Goal: Information Seeking & Learning: Learn about a topic

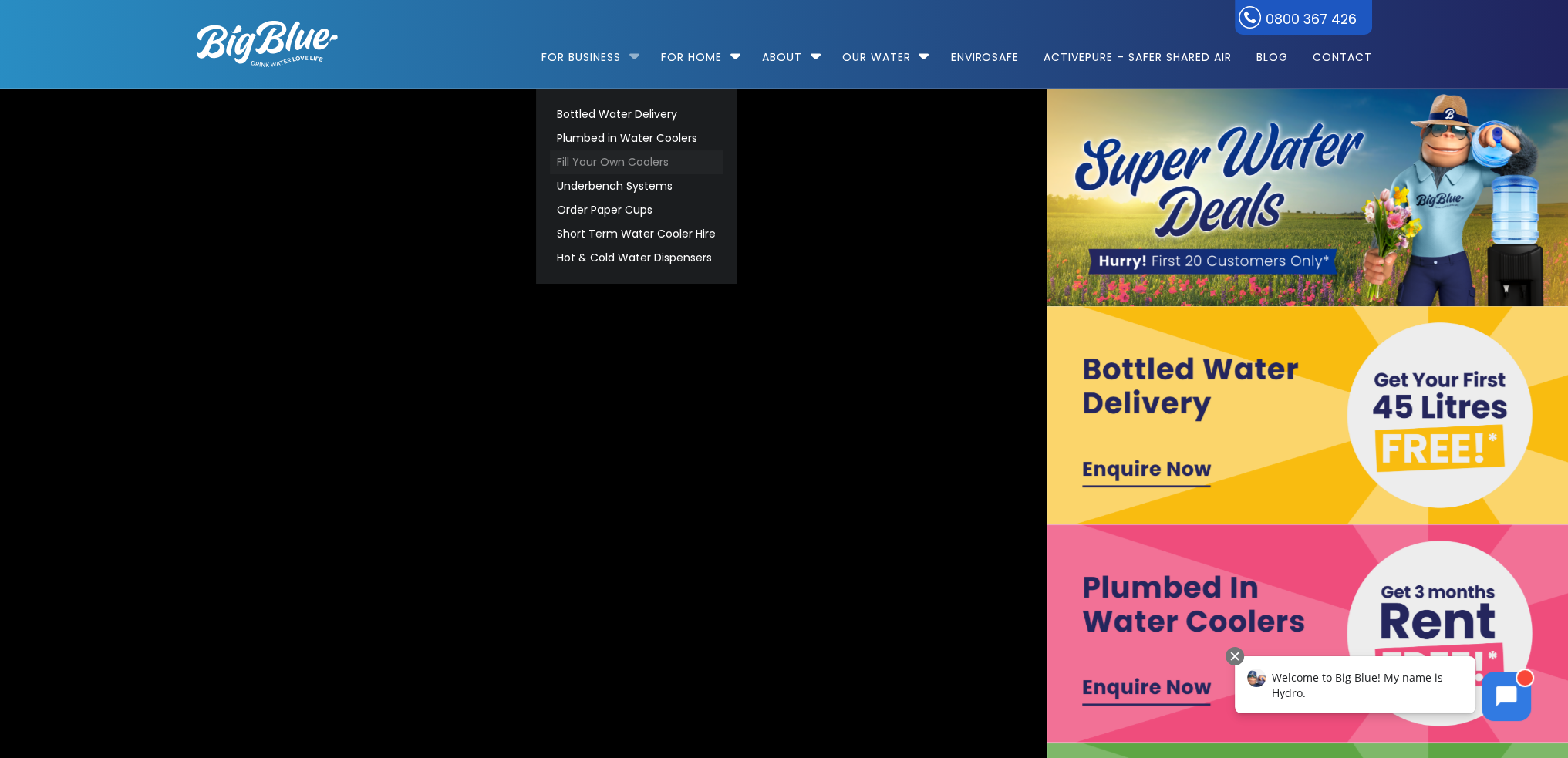
click at [628, 163] on link "Fill Your Own Coolers" at bounding box center [637, 163] width 173 height 24
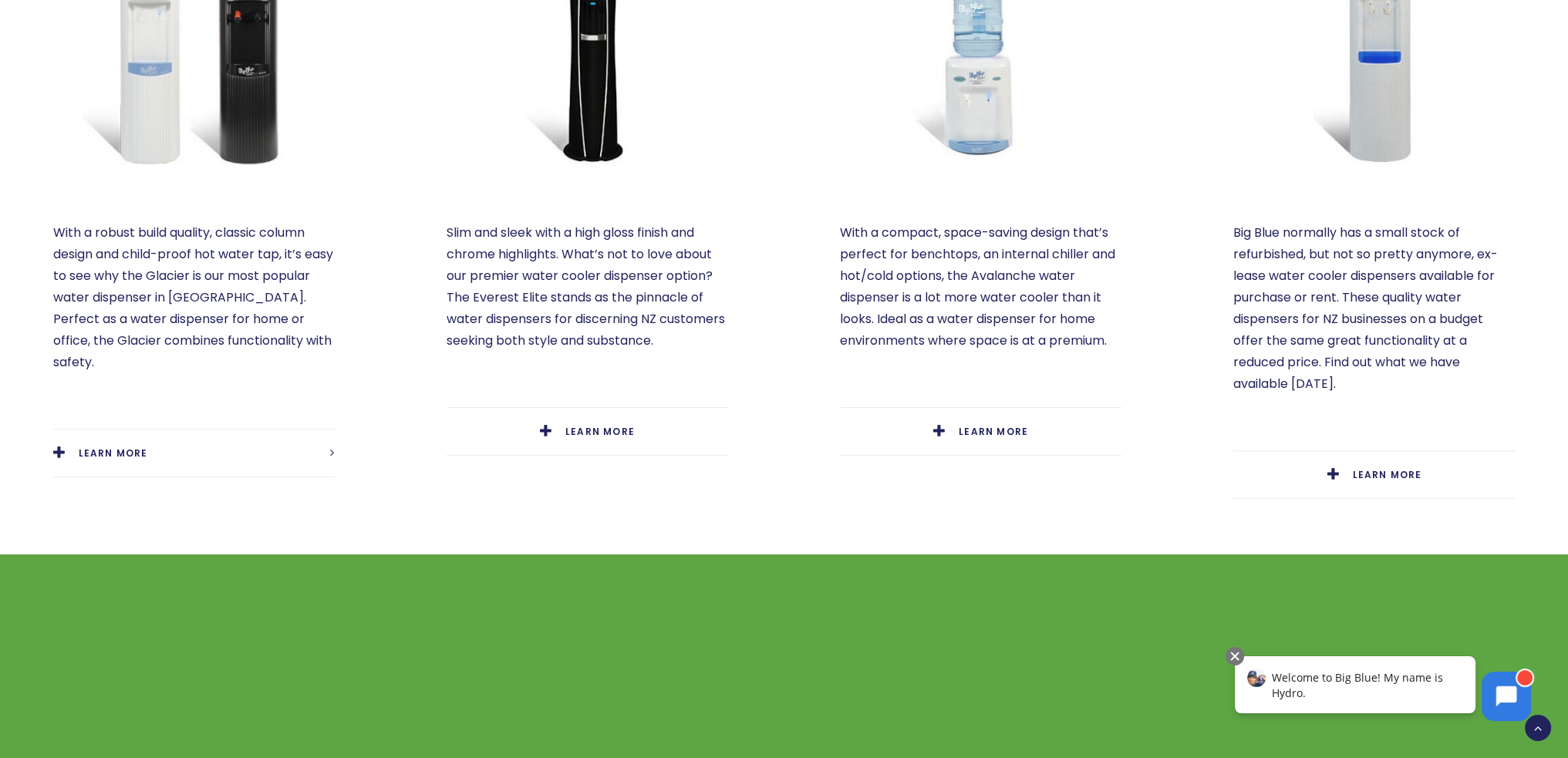
scroll to position [1080, 0]
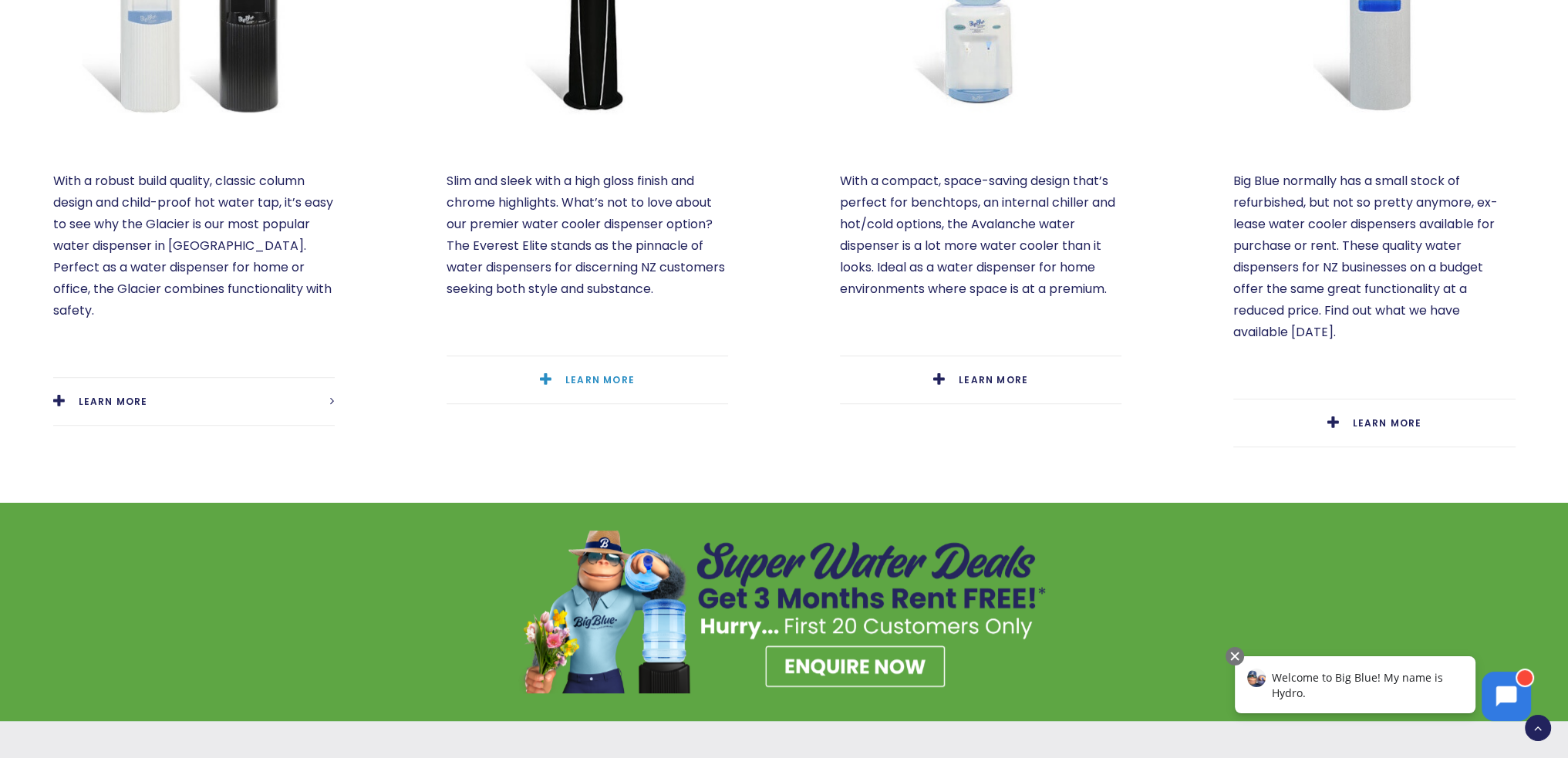
click at [586, 371] on link "LEARN MORE" at bounding box center [587, 380] width 282 height 47
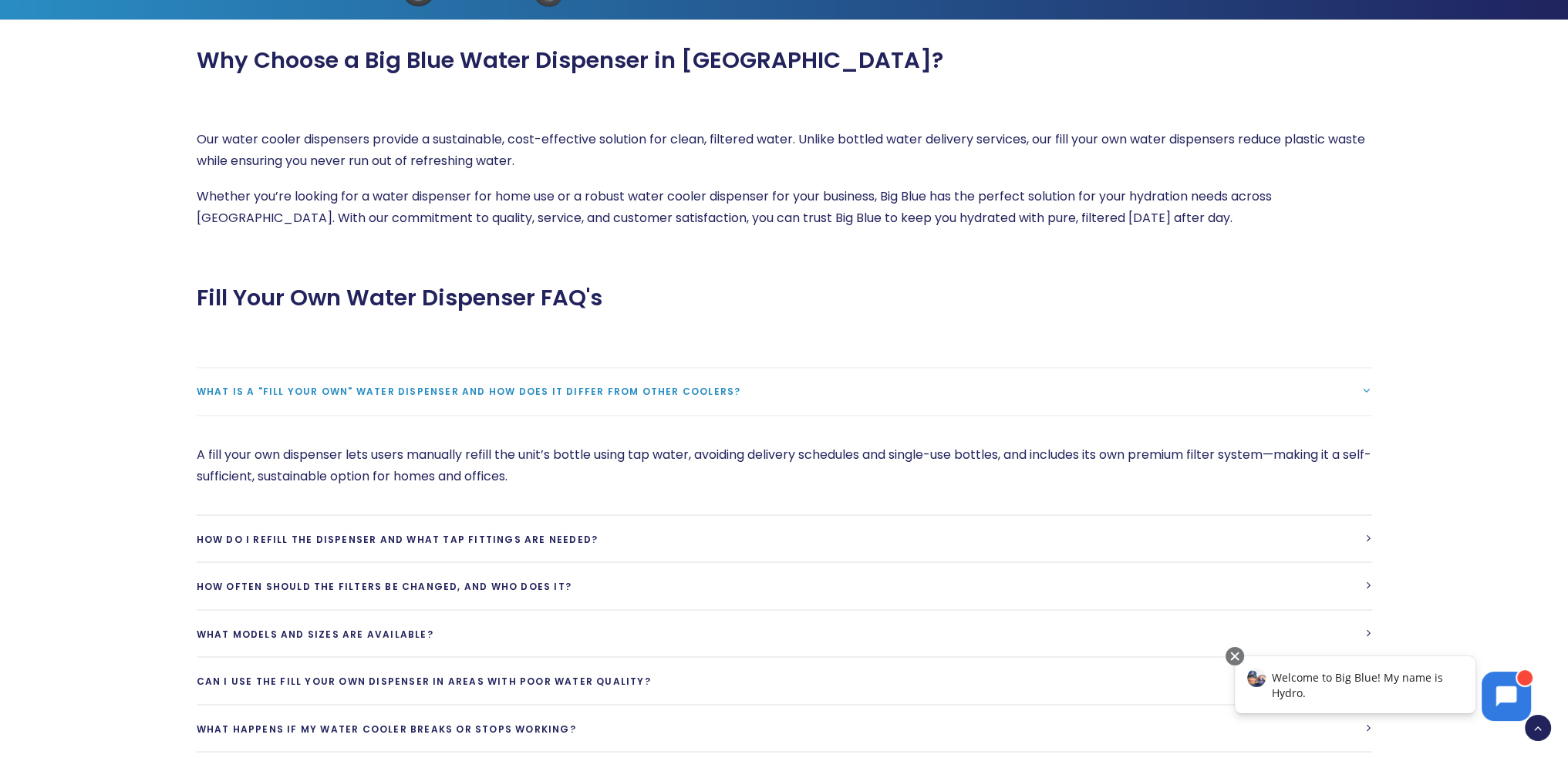
scroll to position [3472, 0]
click at [610, 515] on link "How do I refill the dispenser and what tap fittings are needed?" at bounding box center [784, 539] width 1175 height 47
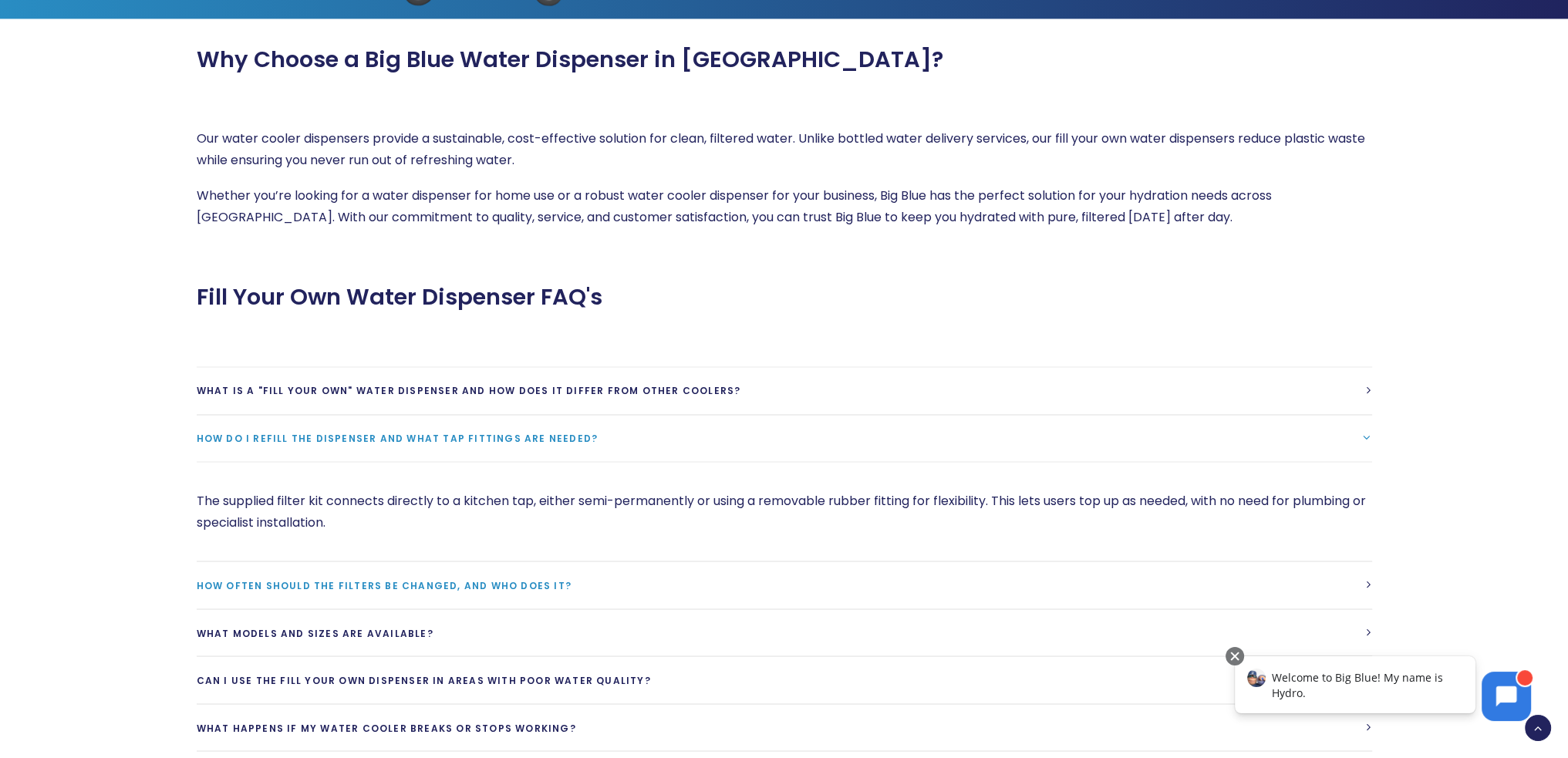
click at [616, 562] on link "How often should the filters be changed, and who does it?" at bounding box center [784, 585] width 1175 height 47
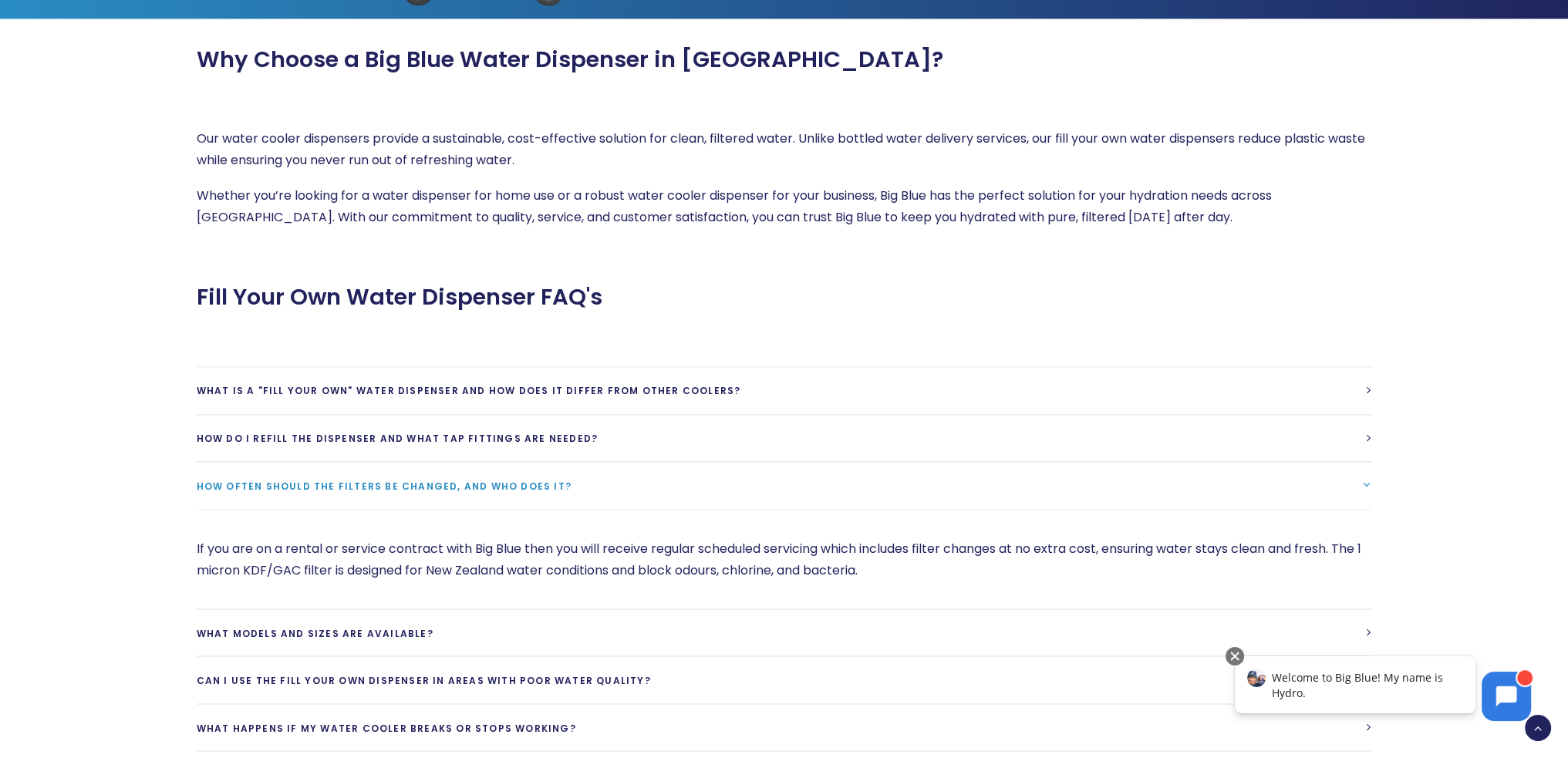
scroll to position [3549, 0]
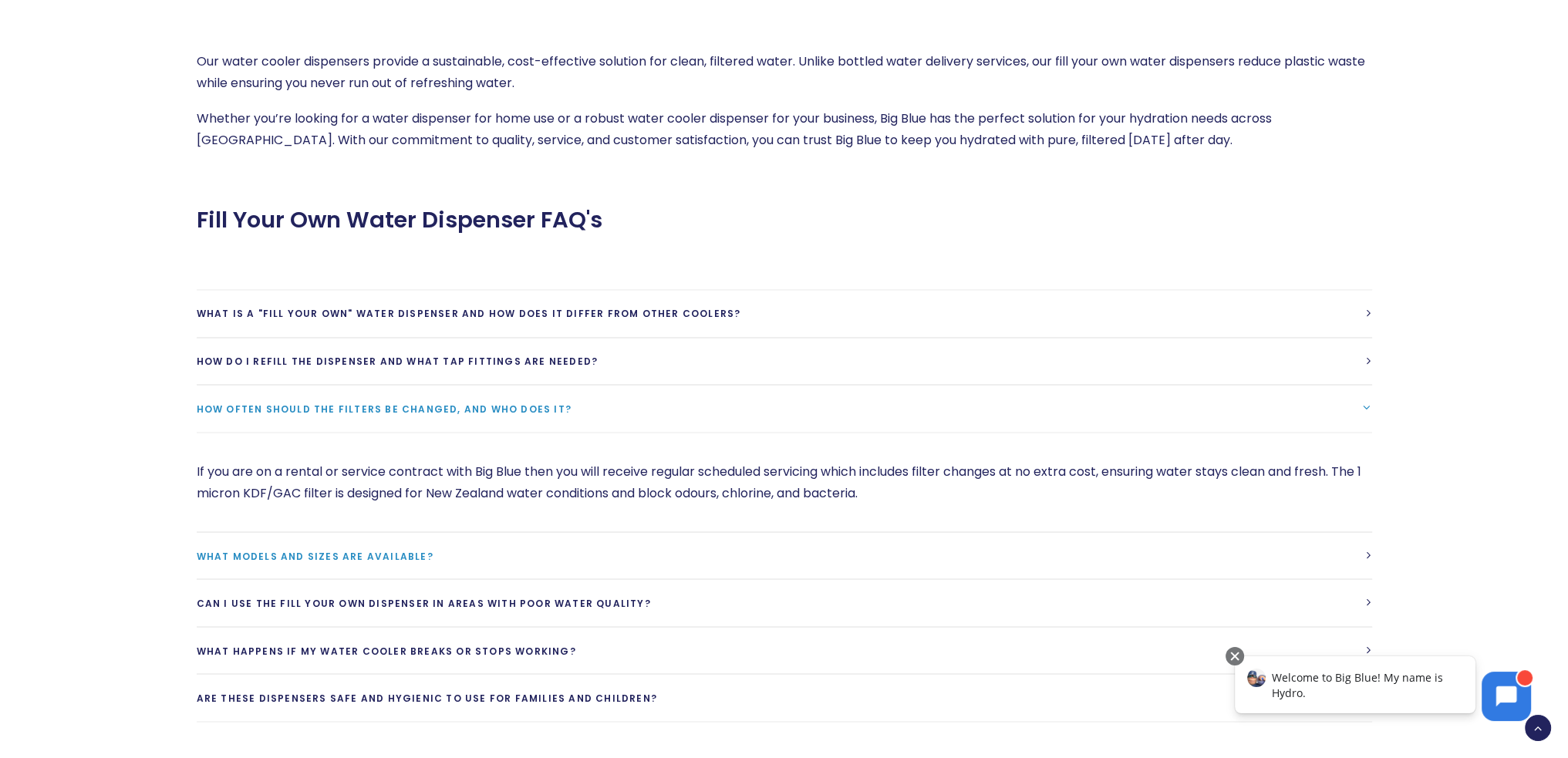
click at [615, 533] on link "What models and sizes are available?" at bounding box center [784, 556] width 1175 height 47
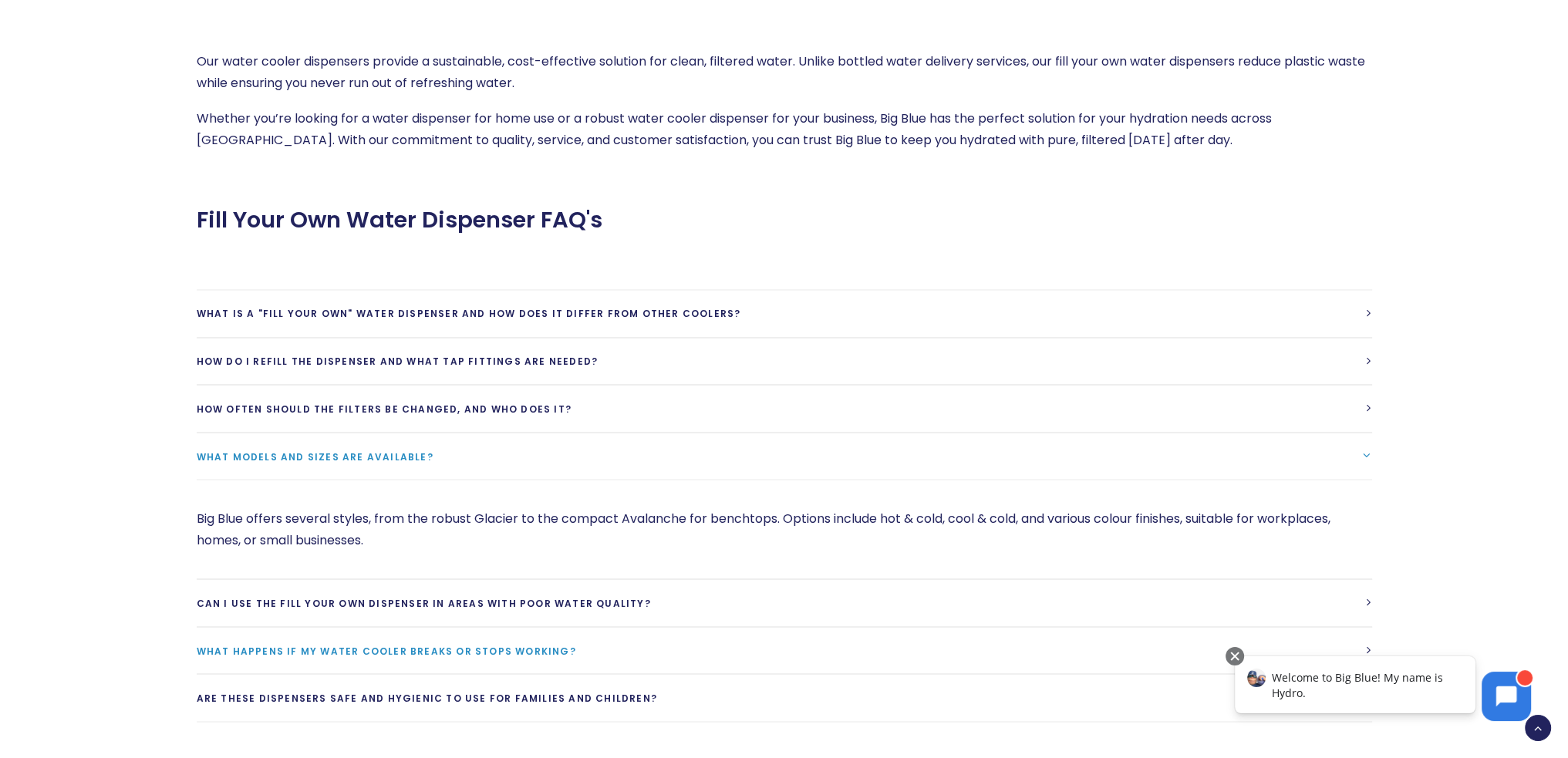
click at [638, 628] on link "What happens if my water cooler breaks or stops working?" at bounding box center [784, 651] width 1175 height 47
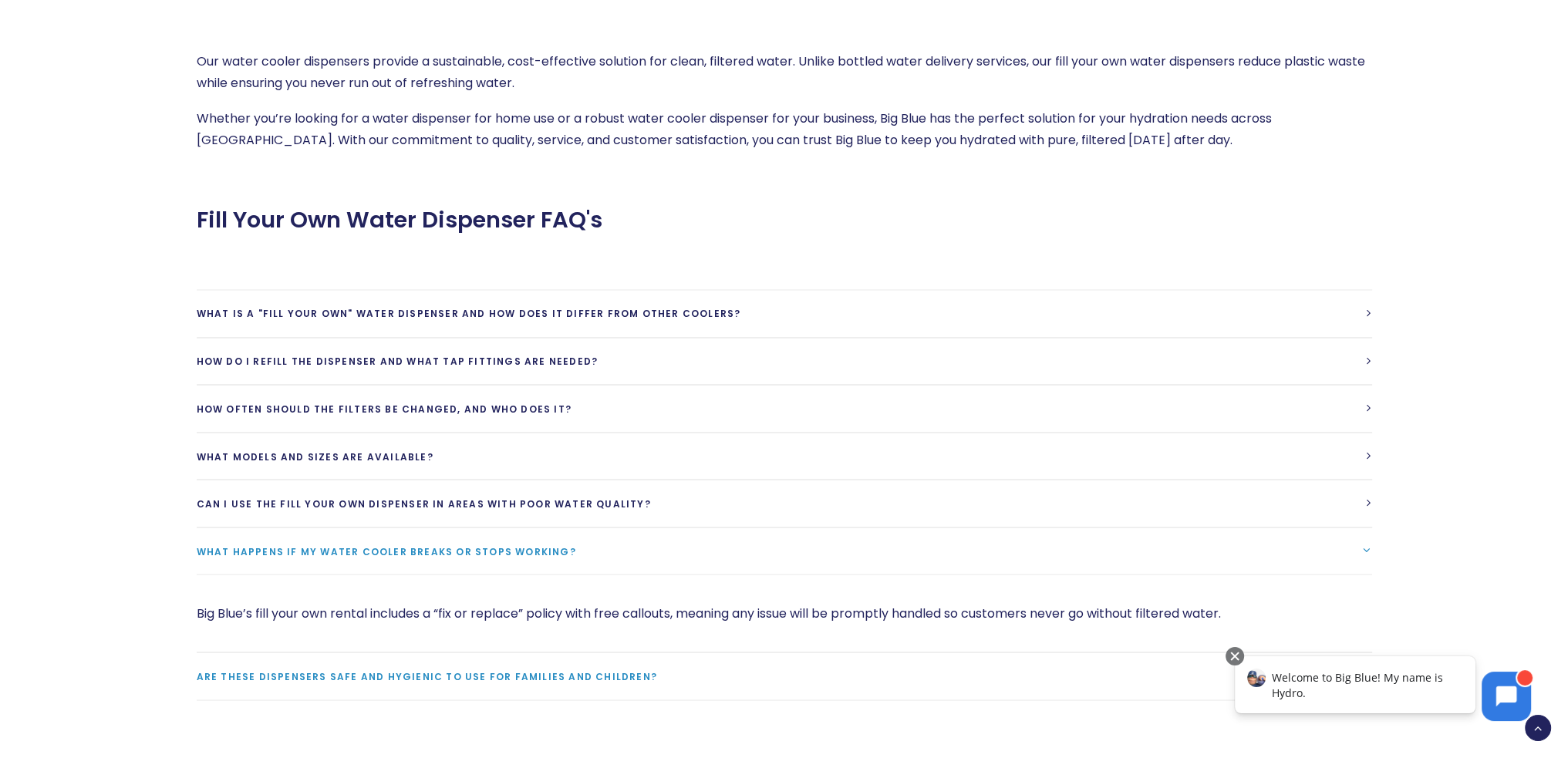
click at [776, 653] on link "Are these dispensers safe and hygienic to use for families and children?" at bounding box center [784, 677] width 1175 height 47
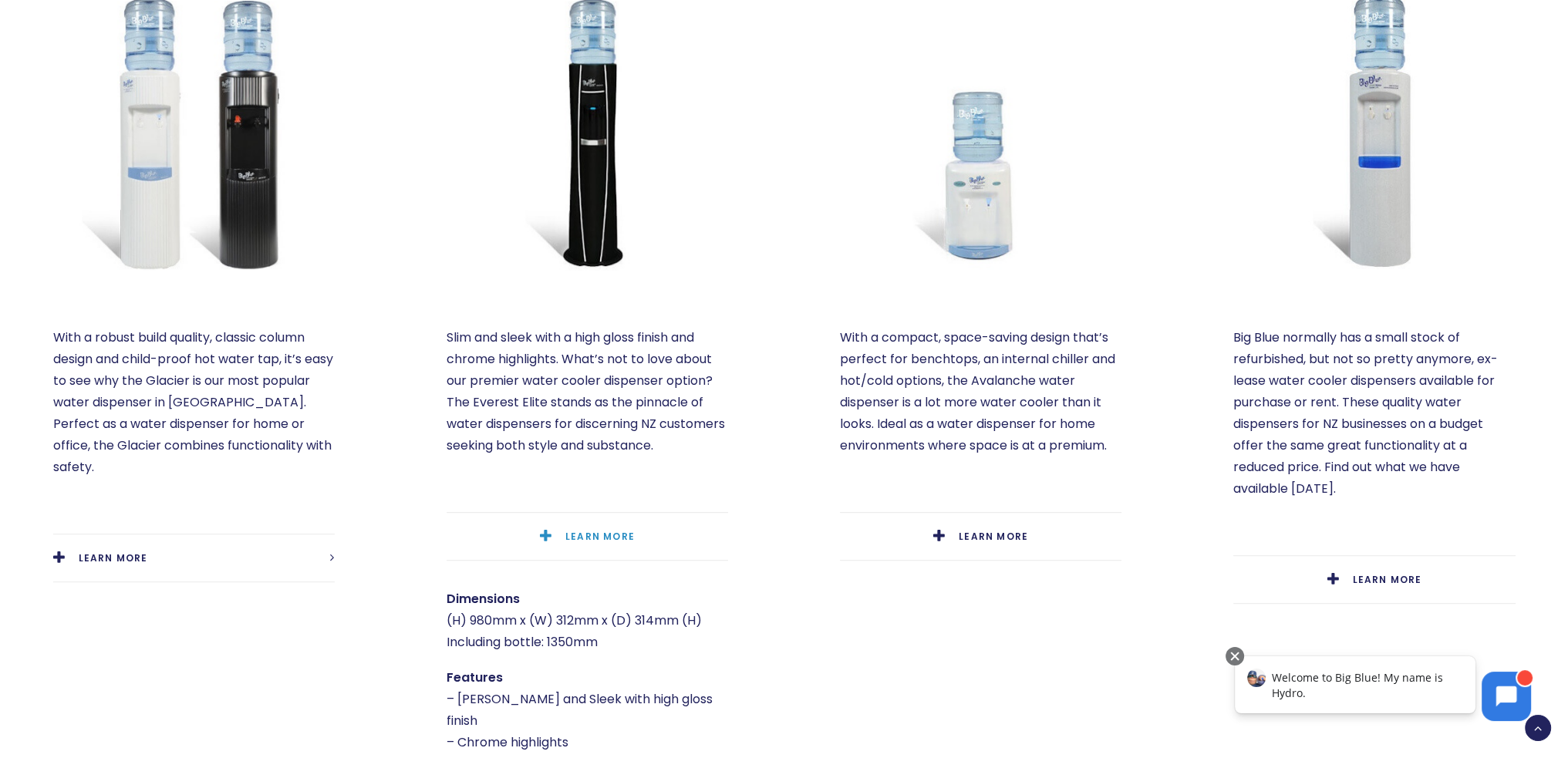
scroll to position [941, 0]
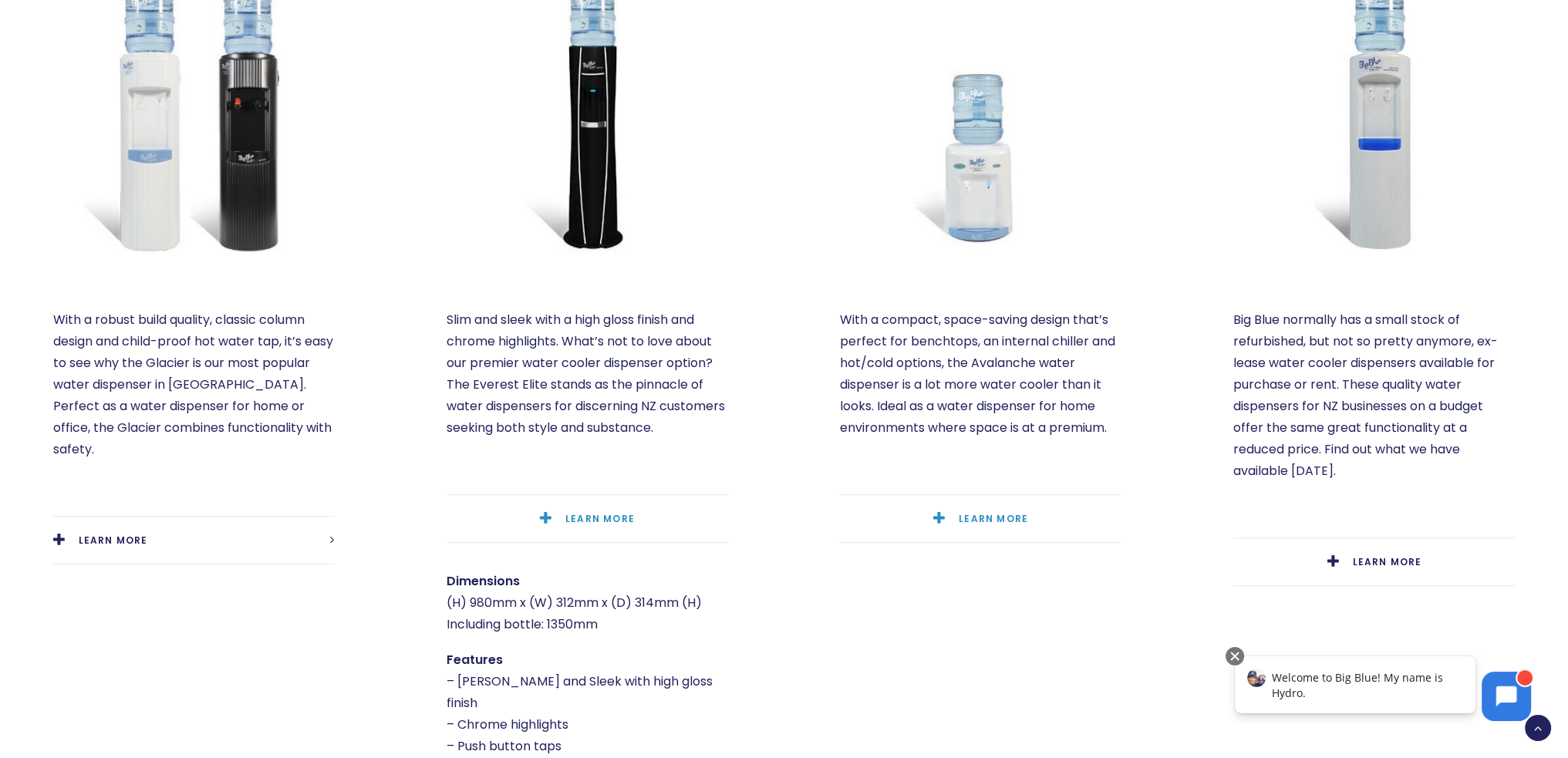
click at [934, 499] on link "LEARN MORE" at bounding box center [980, 519] width 282 height 47
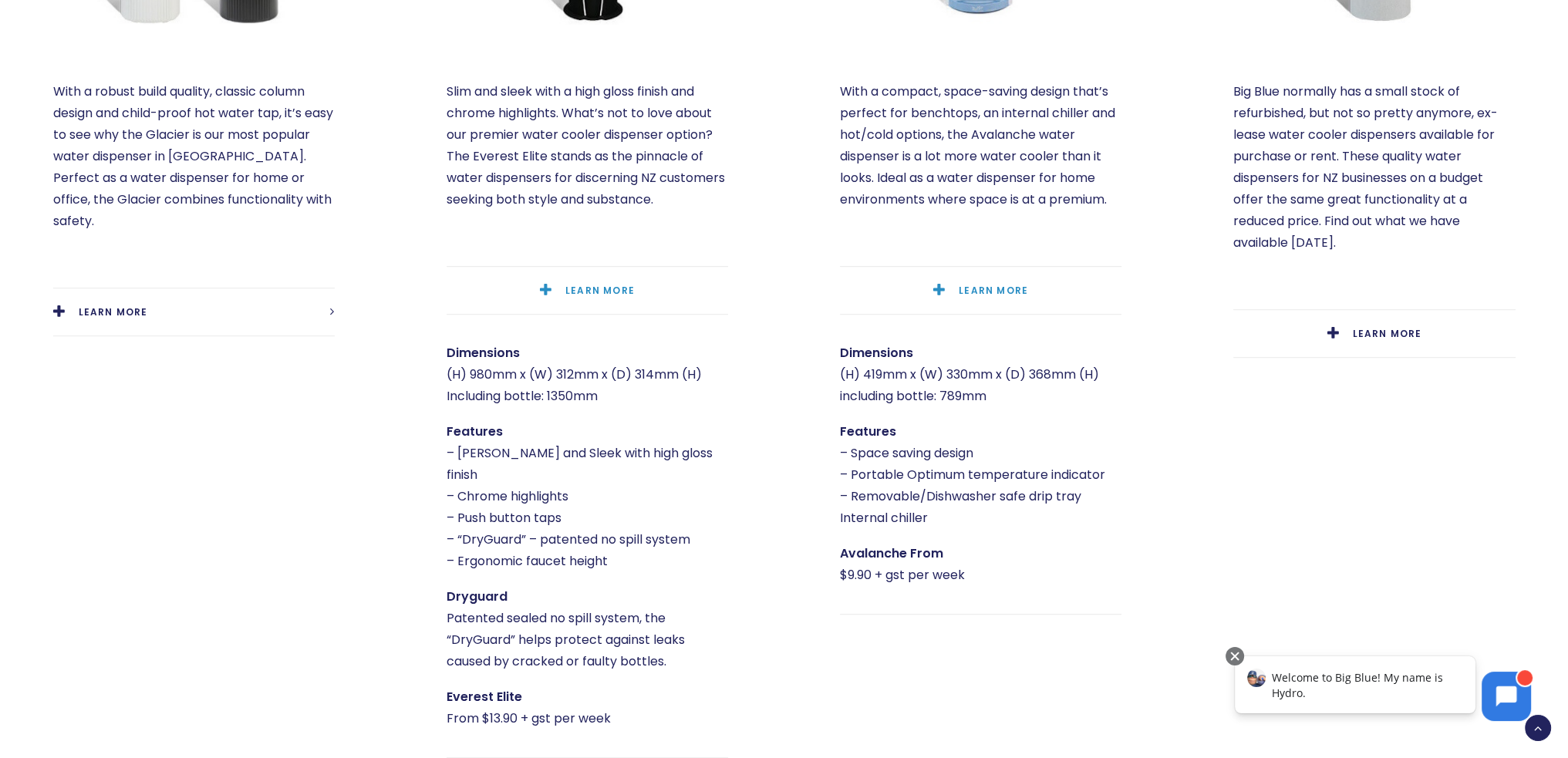
scroll to position [1173, 0]
click at [185, 285] on link "LEARN MORE" at bounding box center [194, 309] width 282 height 47
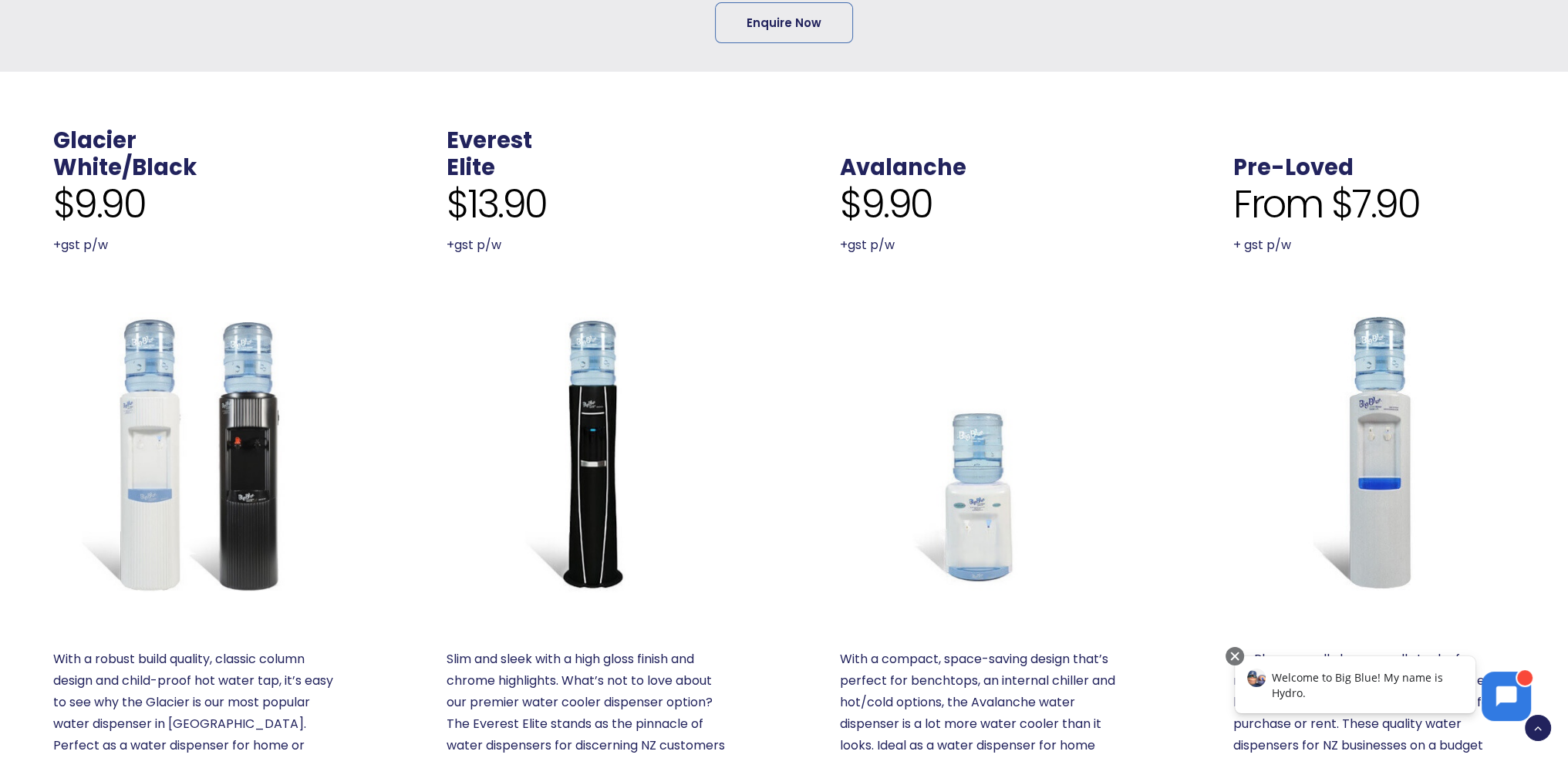
scroll to position [479, 0]
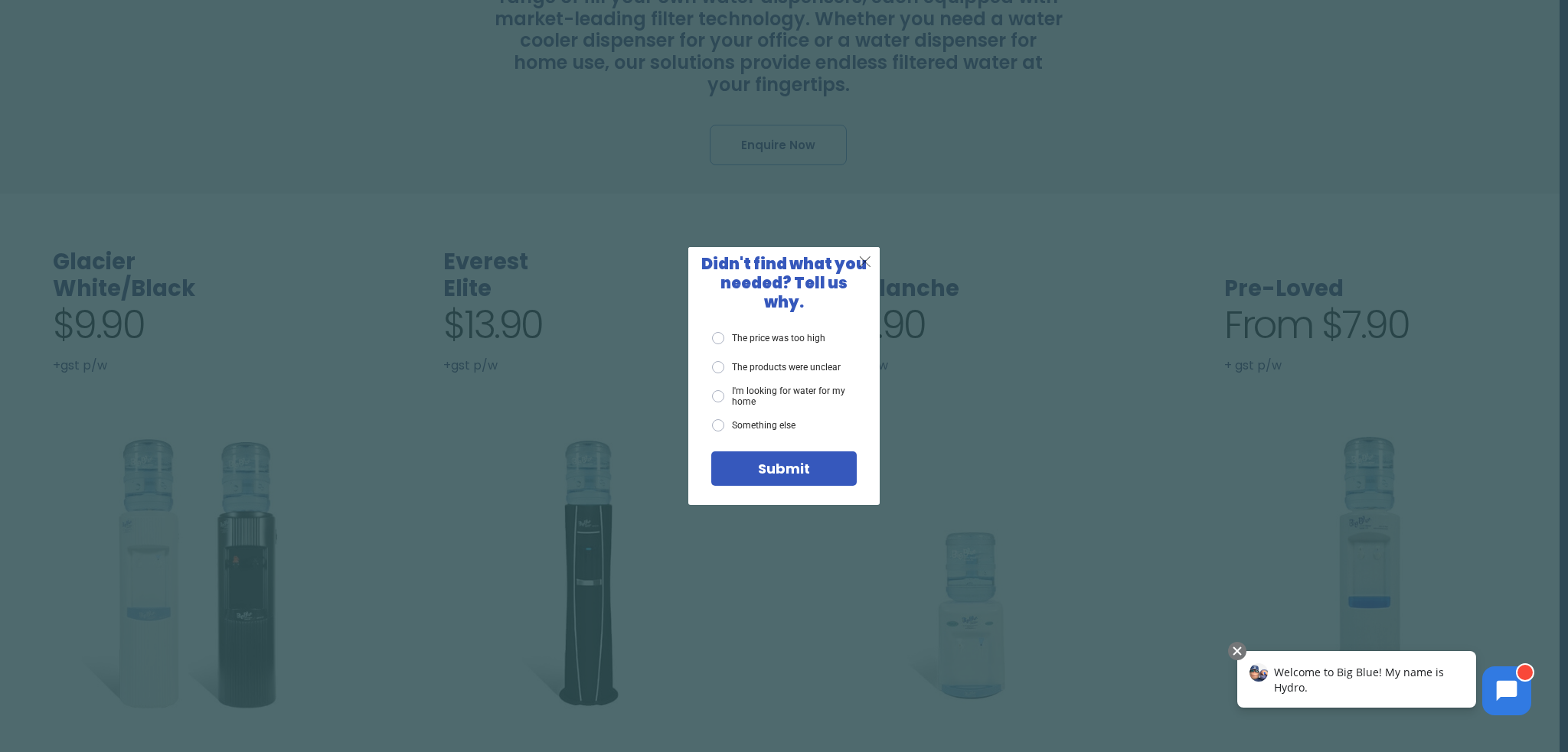
click at [864, 271] on span "X" at bounding box center [865, 261] width 13 height 19
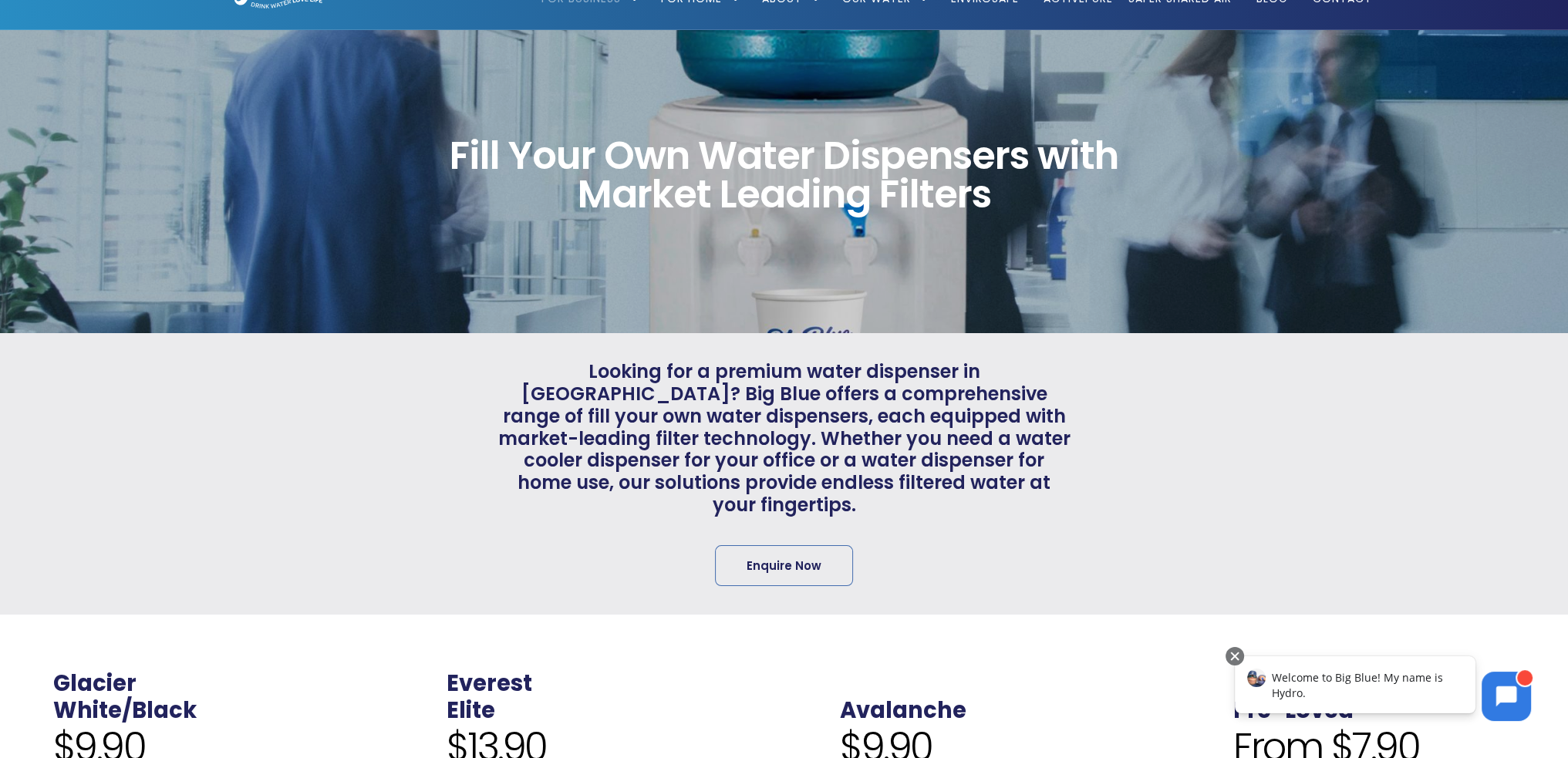
scroll to position [0, 0]
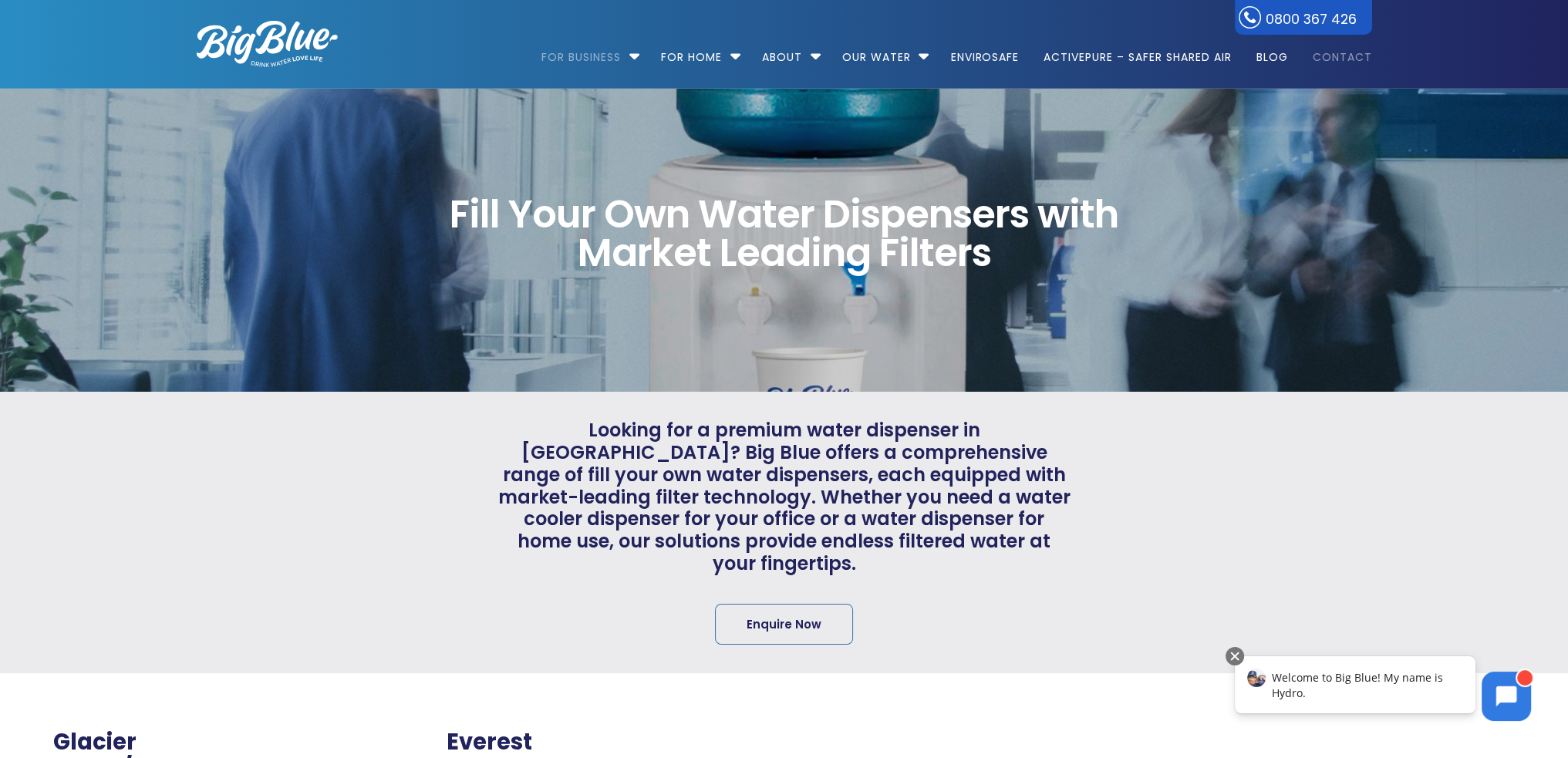
click at [1327, 53] on link "Contact" at bounding box center [1337, 50] width 70 height 100
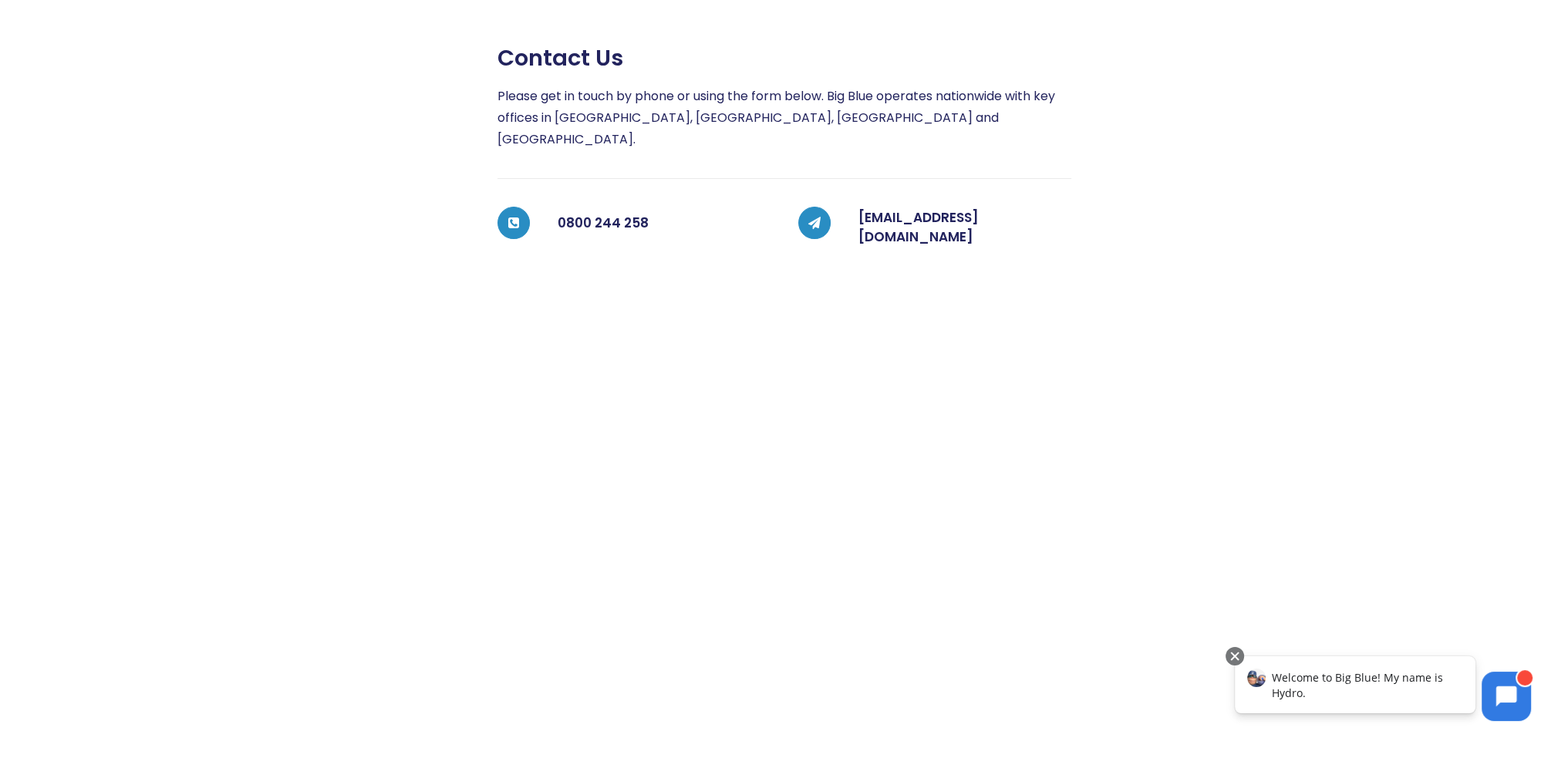
scroll to position [77, 0]
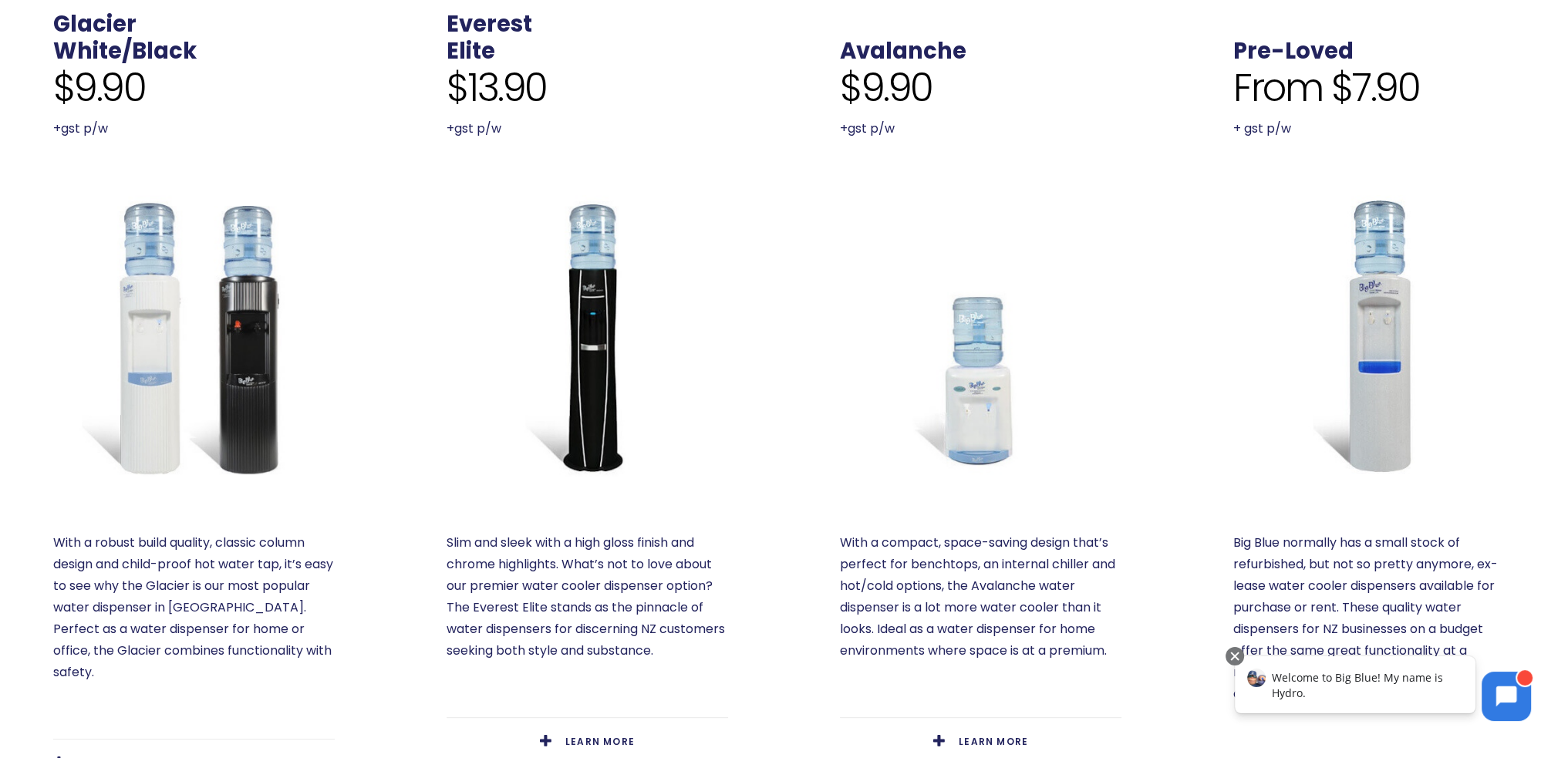
scroll to position [694, 0]
